Goal: Find specific page/section

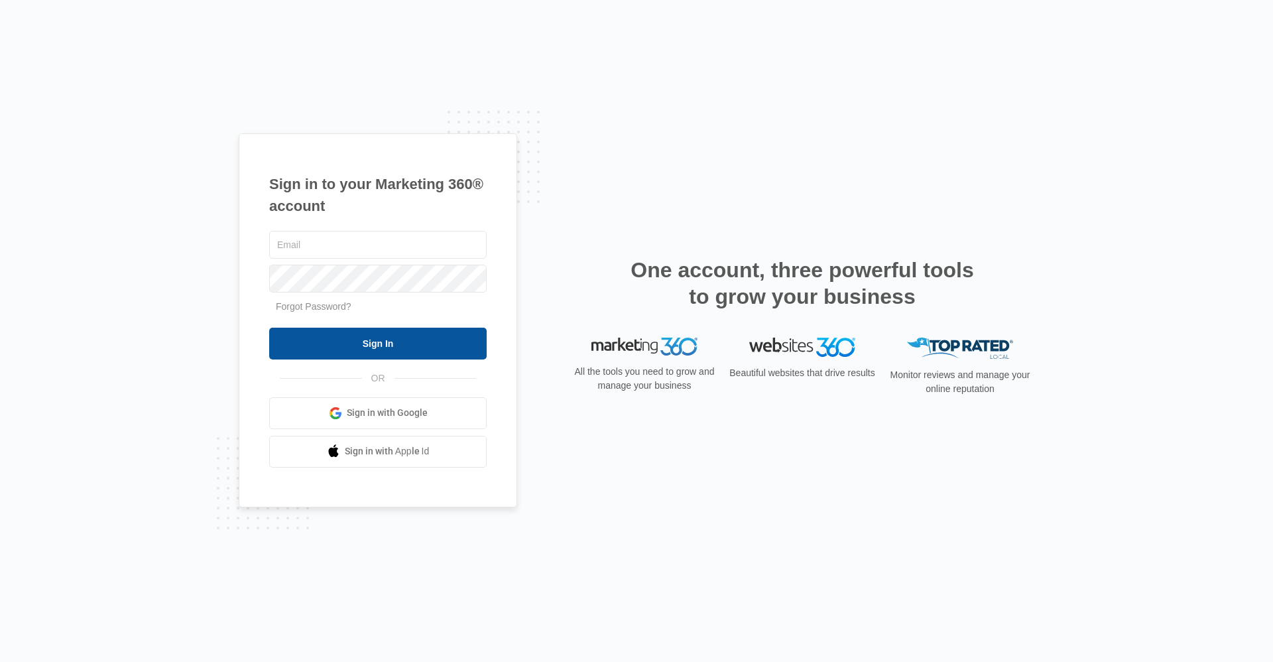
type input "[EMAIL_ADDRESS][DOMAIN_NAME]"
click at [364, 337] on input "Sign In" at bounding box center [377, 343] width 217 height 32
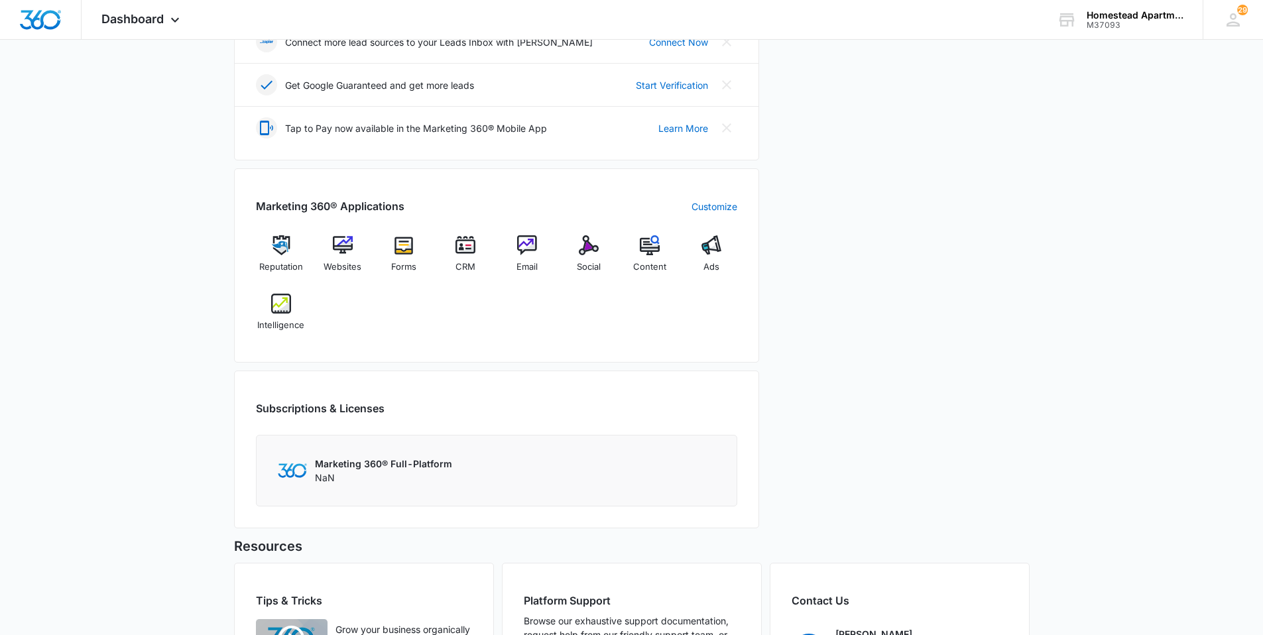
scroll to position [398, 0]
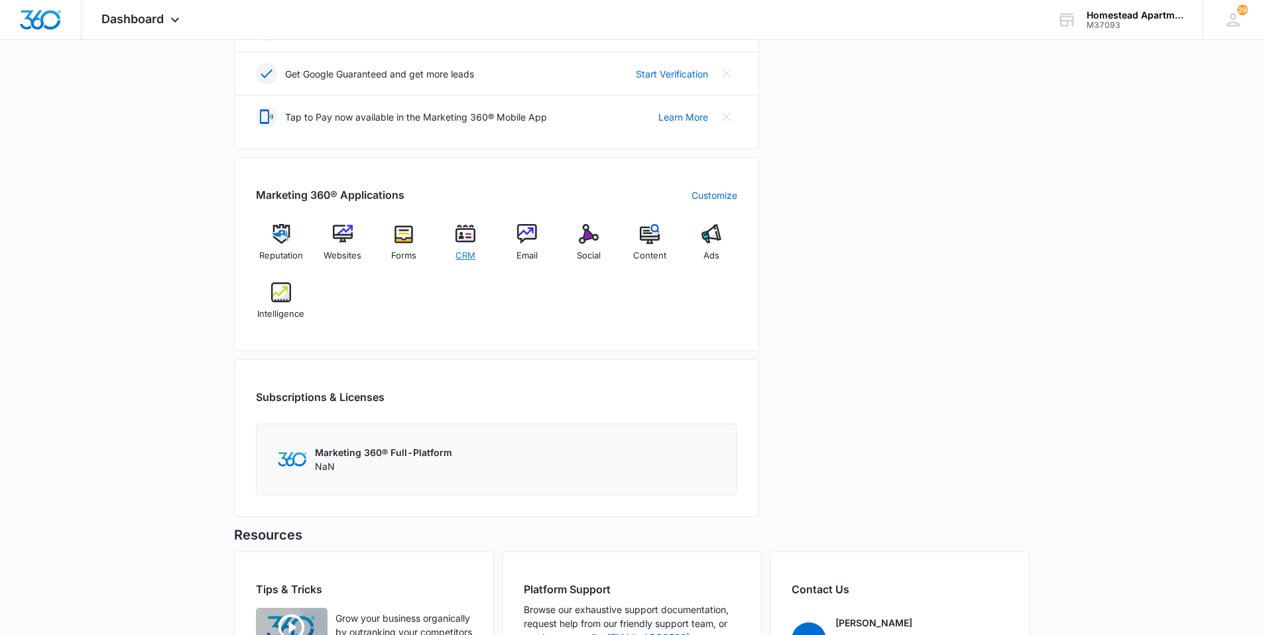
click at [461, 237] on img at bounding box center [465, 234] width 20 height 20
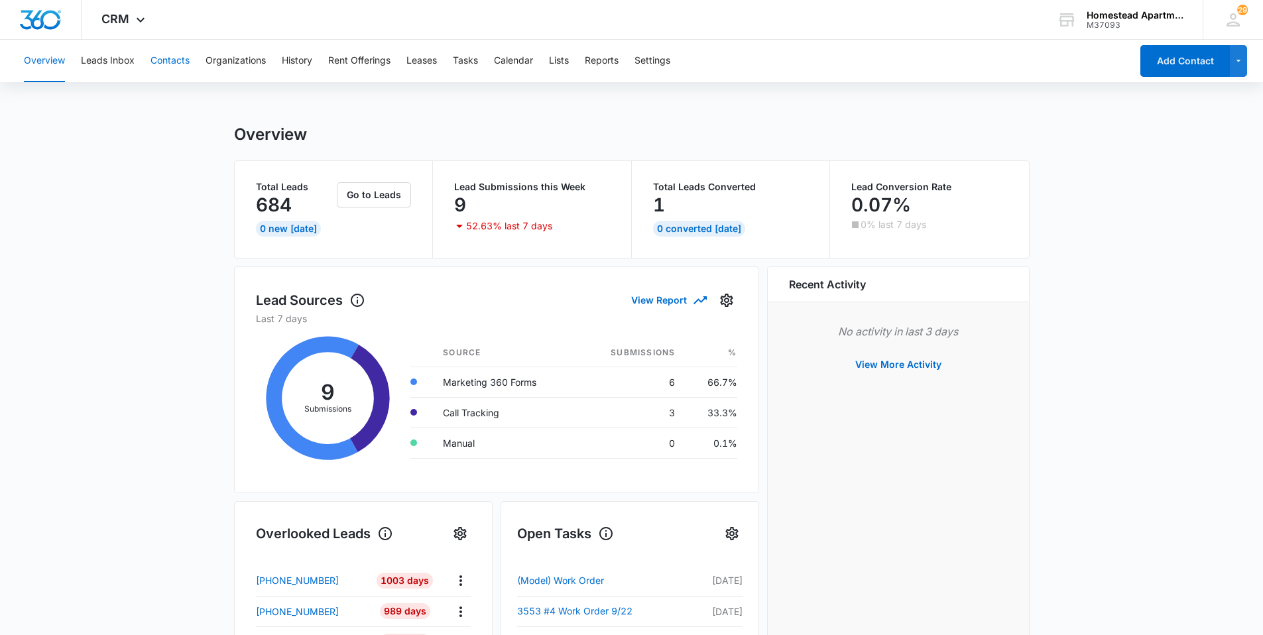
click at [167, 60] on button "Contacts" at bounding box center [169, 61] width 39 height 42
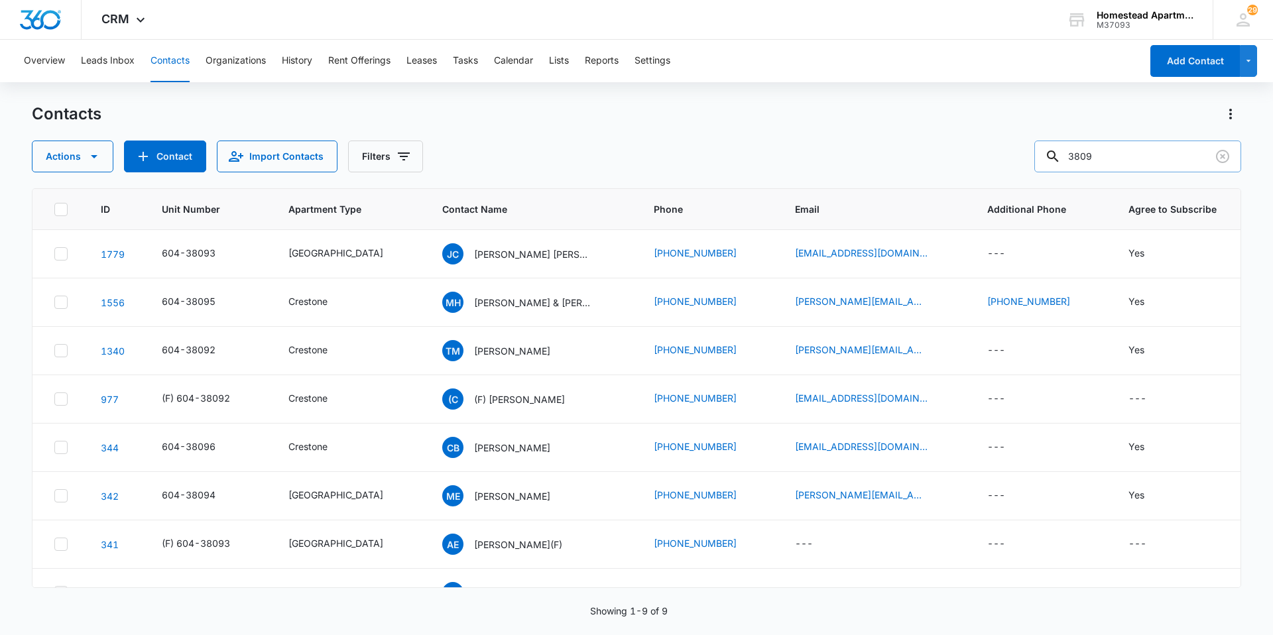
click at [1120, 158] on input "3809" at bounding box center [1137, 157] width 207 height 32
type input "3"
type input "[GEOGRAPHIC_DATA]"
